Goal: Obtain resource: Obtain resource

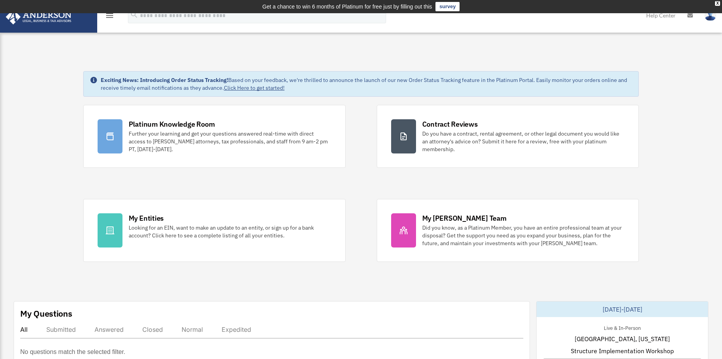
scroll to position [39, 0]
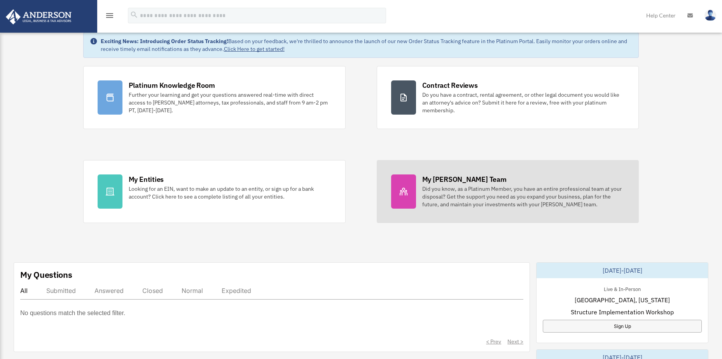
click at [423, 185] on div "Did you know, as a Platinum Member, you have an entire professional team at you…" at bounding box center [523, 196] width 203 height 23
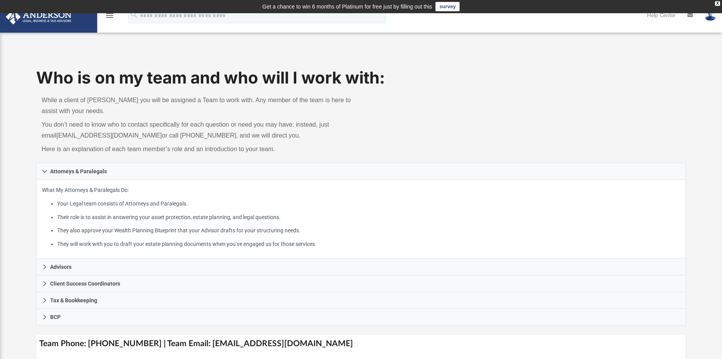
click at [51, 18] on img at bounding box center [38, 16] width 70 height 15
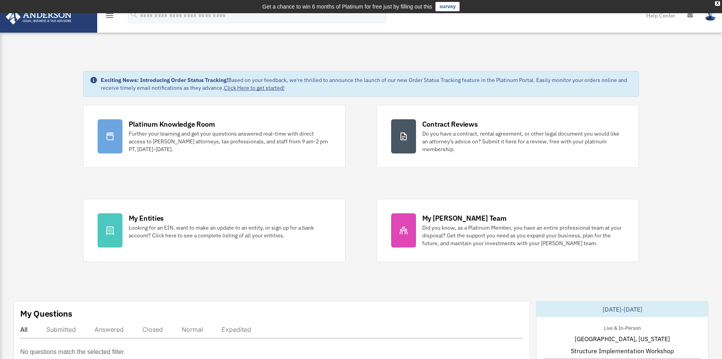
click at [30, 17] on img at bounding box center [38, 16] width 70 height 15
click at [35, 19] on img at bounding box center [38, 16] width 70 height 15
click at [106, 16] on icon "menu" at bounding box center [109, 15] width 9 height 9
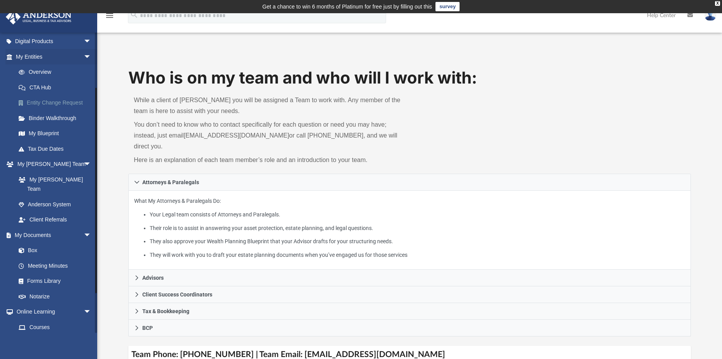
scroll to position [117, 0]
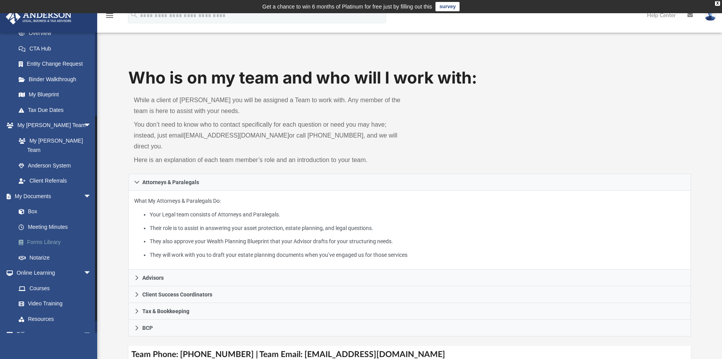
click at [42, 235] on link "Forms Library" at bounding box center [57, 243] width 92 height 16
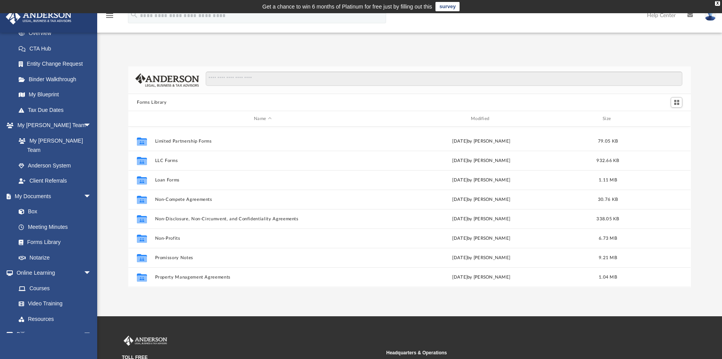
scroll to position [383, 0]
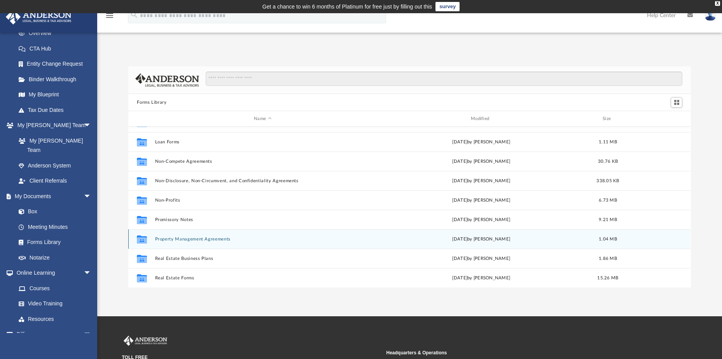
click at [210, 239] on button "Property Management Agreements" at bounding box center [262, 239] width 215 height 5
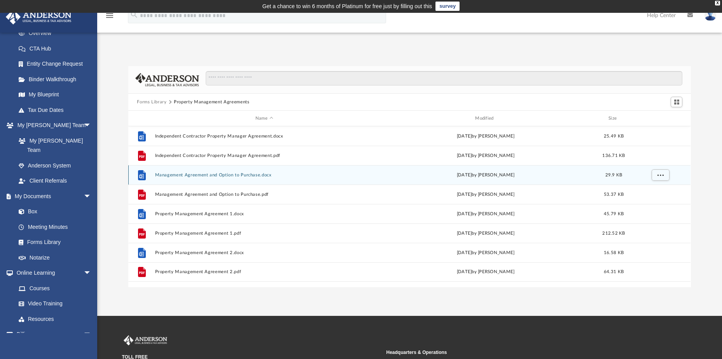
scroll to position [0, 0]
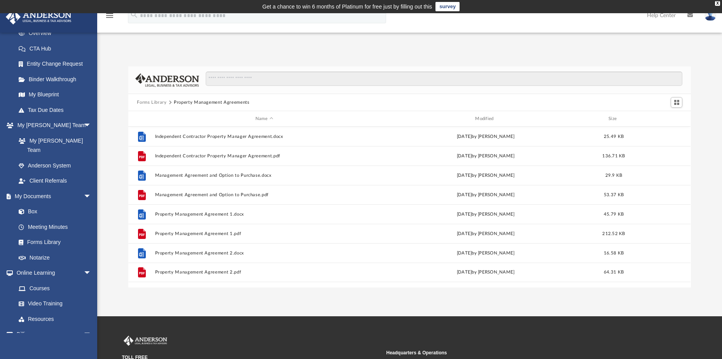
click at [42, 16] on img at bounding box center [38, 16] width 70 height 15
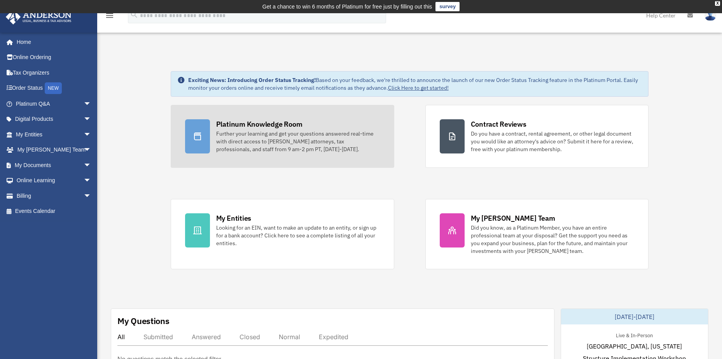
click at [245, 127] on div "Platinum Knowledge Room" at bounding box center [259, 124] width 86 height 10
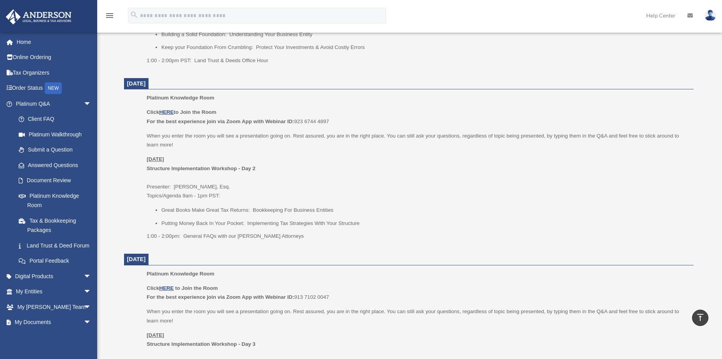
scroll to position [467, 0]
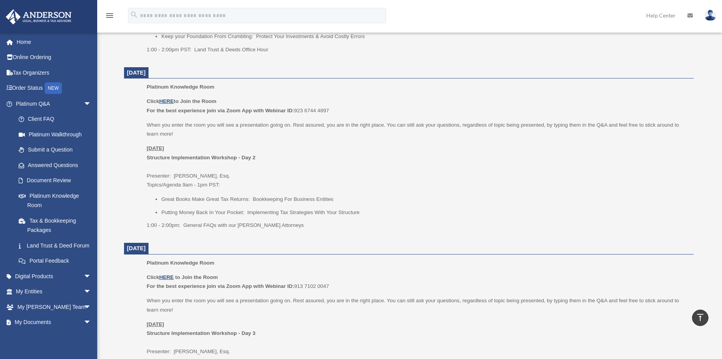
click at [164, 98] on u "HERE" at bounding box center [166, 101] width 14 height 6
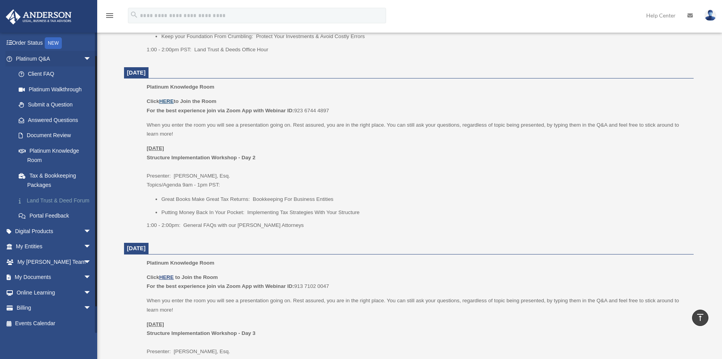
scroll to position [54, 0]
click at [42, 278] on link "My Documents arrow_drop_down" at bounding box center [54, 278] width 98 height 16
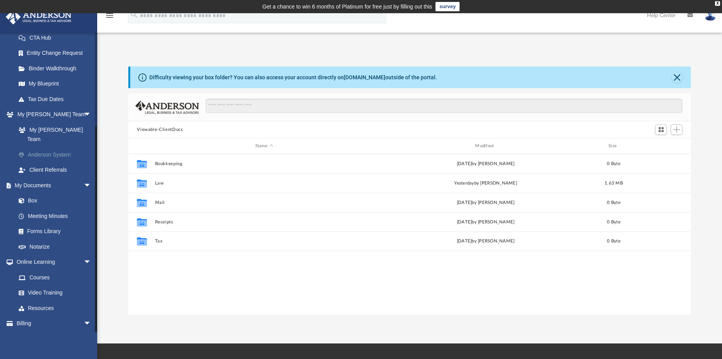
scroll to position [133, 0]
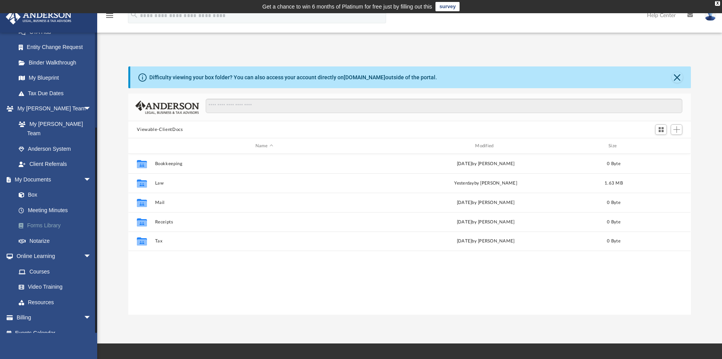
click at [41, 218] on link "Forms Library" at bounding box center [57, 226] width 92 height 16
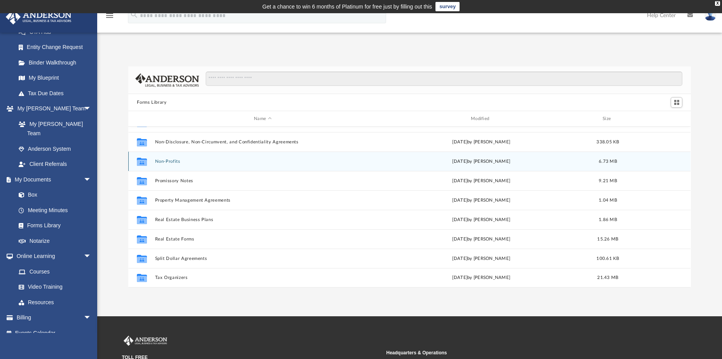
scroll to position [96, 0]
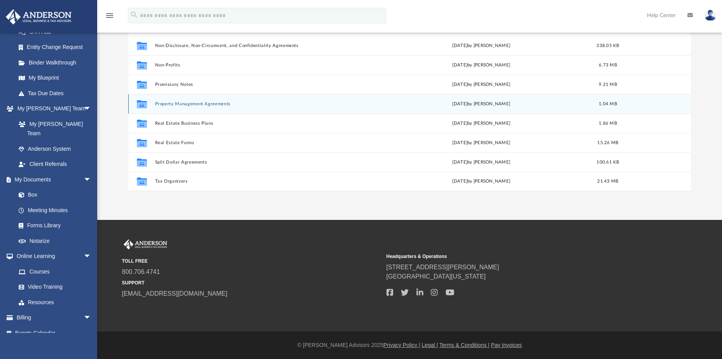
click at [178, 102] on button "Property Management Agreements" at bounding box center [262, 103] width 215 height 5
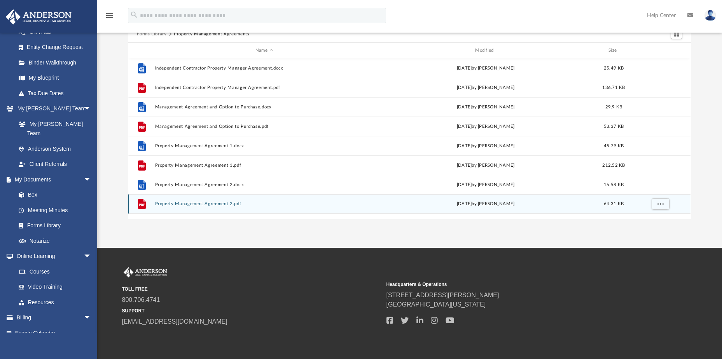
scroll to position [0, 0]
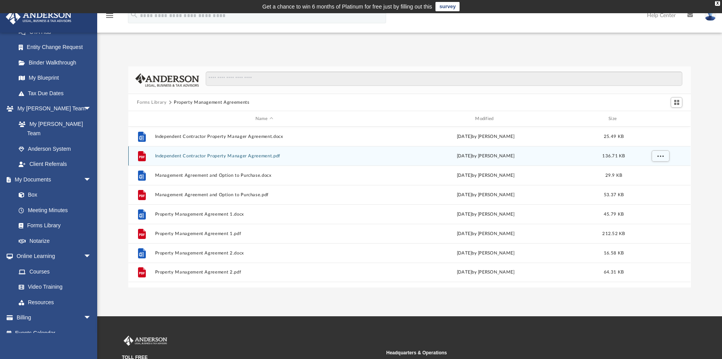
click at [198, 155] on button "Independent Contractor Property Manager Agreement.pdf" at bounding box center [264, 156] width 218 height 5
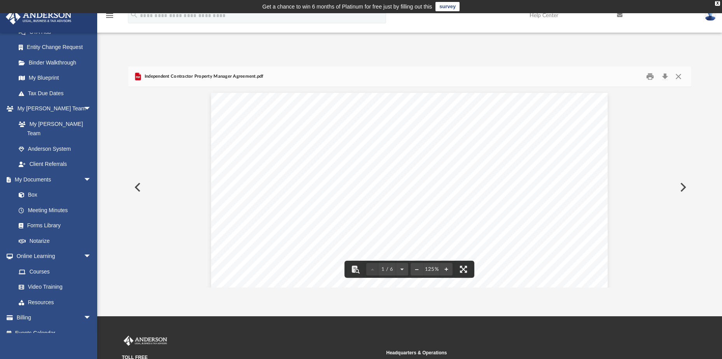
click at [137, 188] on button "Preview" at bounding box center [136, 188] width 17 height 22
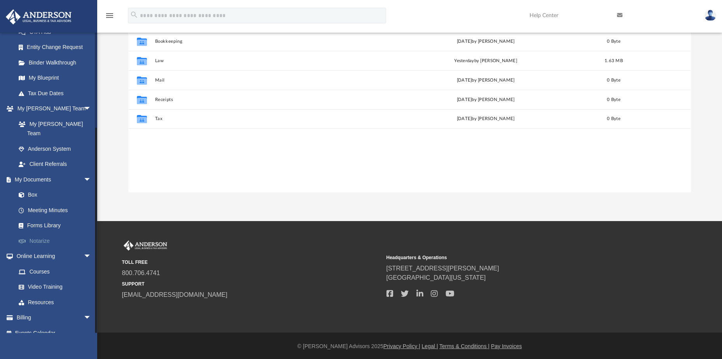
scroll to position [124, 0]
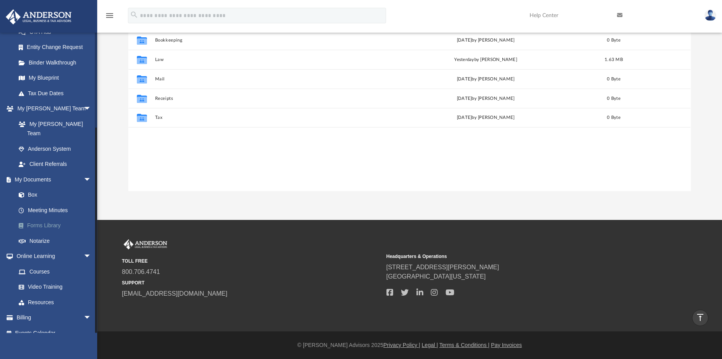
click at [48, 218] on link "Forms Library" at bounding box center [57, 226] width 92 height 16
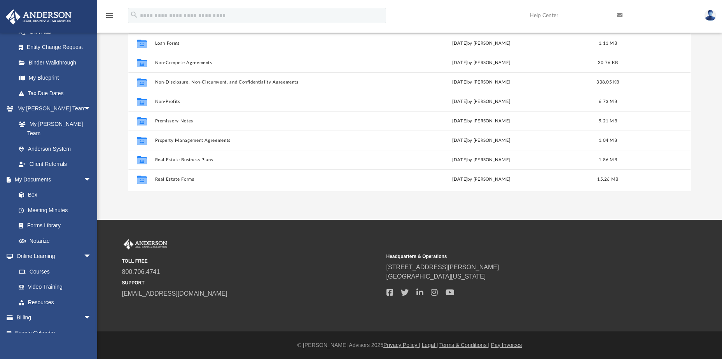
scroll to position [389, 0]
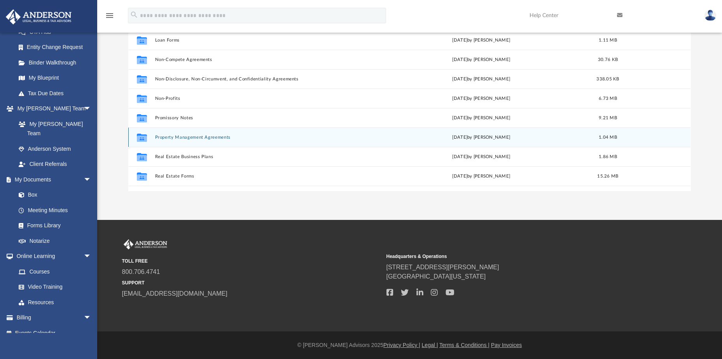
click at [244, 133] on div "Collaborated Folder Property Management Agreements Tue Oct 10 2023 by Mary Acre…" at bounding box center [409, 137] width 562 height 19
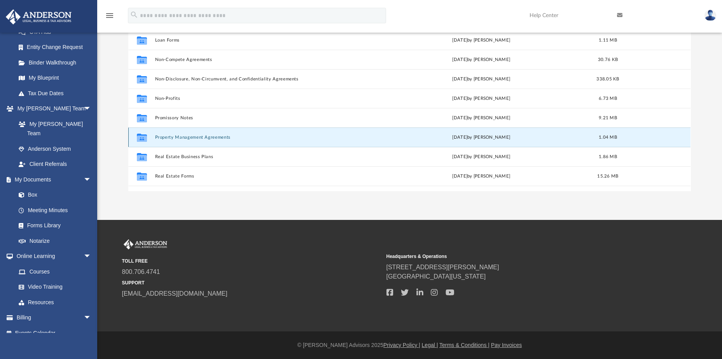
click at [243, 136] on button "Property Management Agreements" at bounding box center [262, 137] width 215 height 5
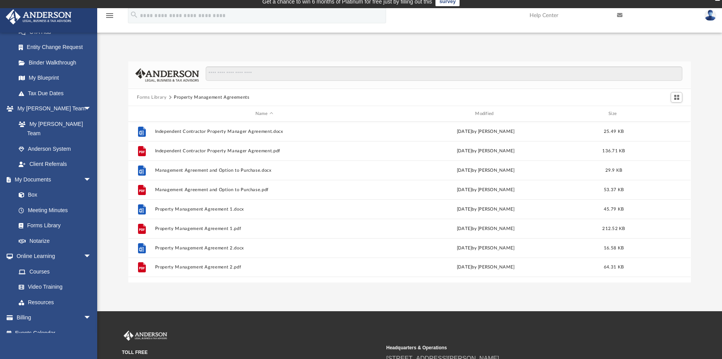
scroll to position [0, 0]
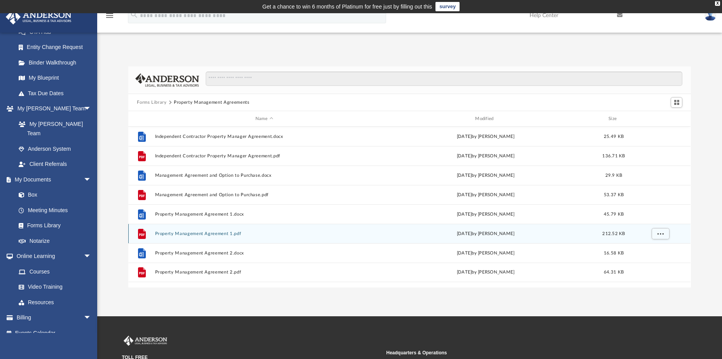
click at [194, 231] on button "Property Management Agreement 1.pdf" at bounding box center [264, 233] width 218 height 5
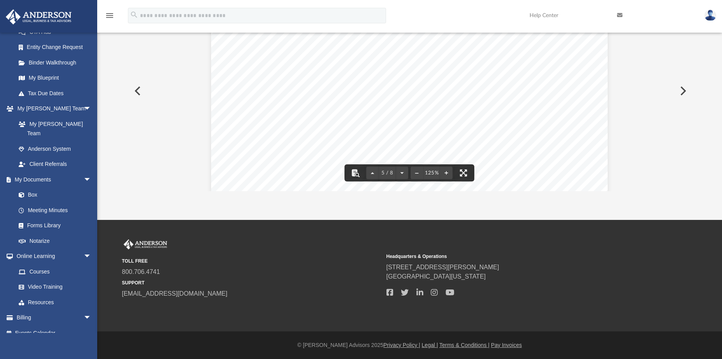
scroll to position [2132, 0]
drag, startPoint x: 689, startPoint y: 96, endPoint x: 689, endPoint y: 76, distance: 19.4
click at [689, 76] on div "Property Management Agreement Page 1 of 8 PROPERTY MANAGEMENT AGREEMENT 1. PART…" at bounding box center [409, 91] width 562 height 201
drag, startPoint x: 690, startPoint y: 96, endPoint x: 691, endPoint y: 68, distance: 28.4
click at [691, 72] on div "Forms Library Property Management Agreements Name Modified Size File Independen…" at bounding box center [409, 80] width 625 height 221
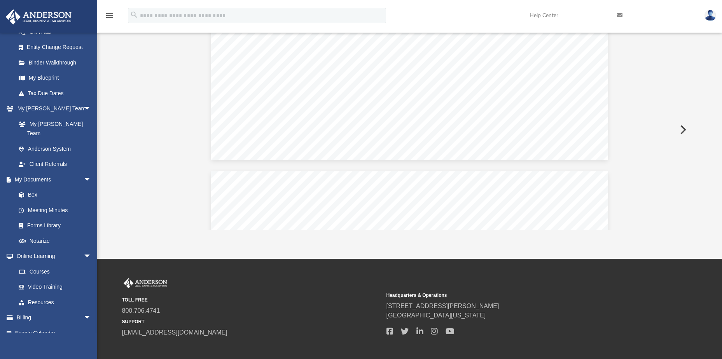
scroll to position [505, 0]
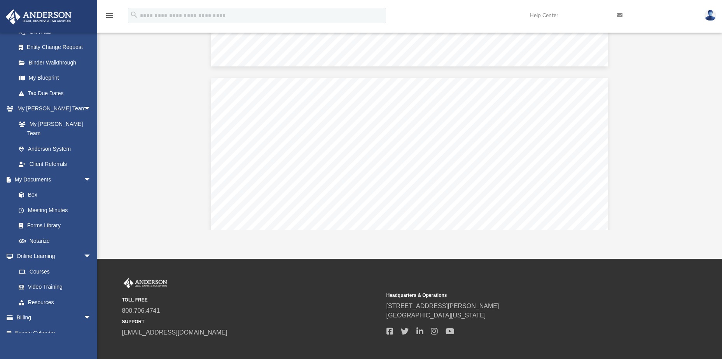
scroll to position [1568, 0]
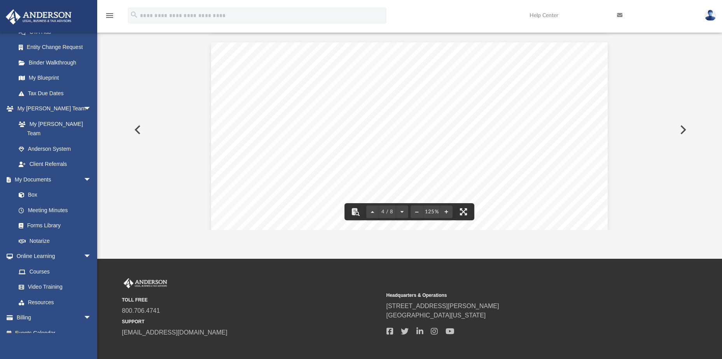
click at [594, 112] on div "Property Management Agreement Page 4 of 8 9. OWNER’S REPRESENTATIONS AND ADDITI…" at bounding box center [409, 298] width 397 height 513
click at [48, 9] on img at bounding box center [38, 16] width 70 height 15
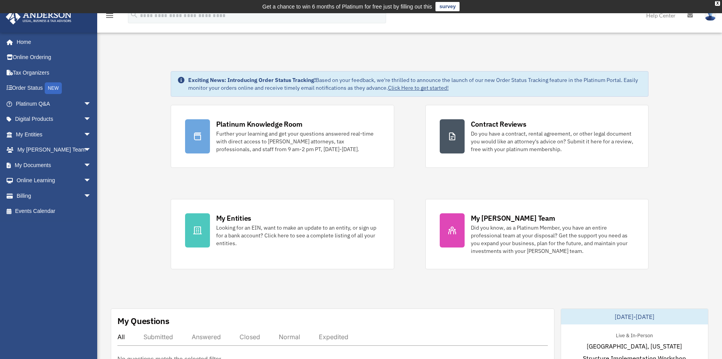
click at [713, 15] on img at bounding box center [710, 15] width 12 height 11
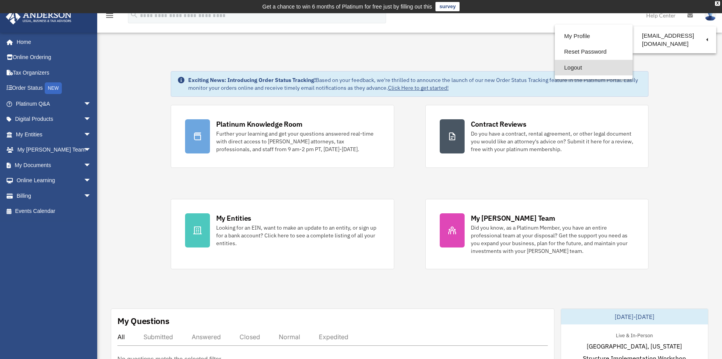
click at [569, 67] on link "Logout" at bounding box center [594, 68] width 78 height 16
